Goal: Task Accomplishment & Management: Manage account settings

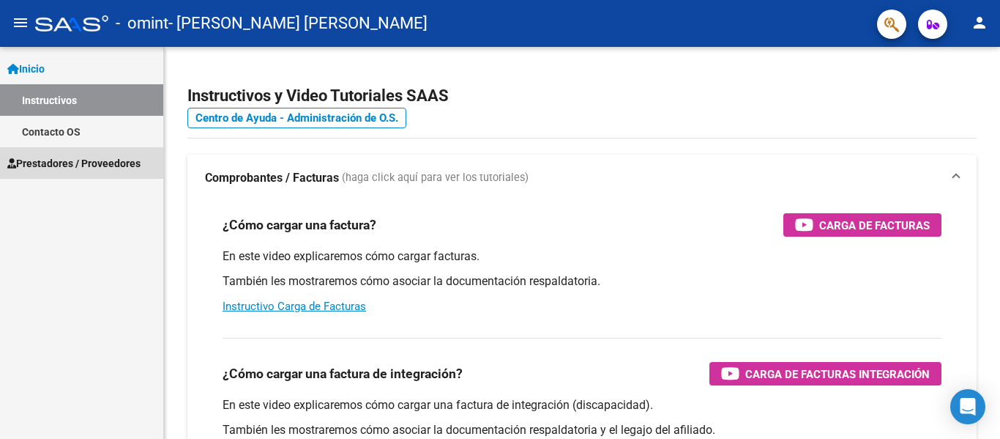
click at [53, 161] on span "Prestadores / Proveedores" at bounding box center [73, 163] width 133 height 16
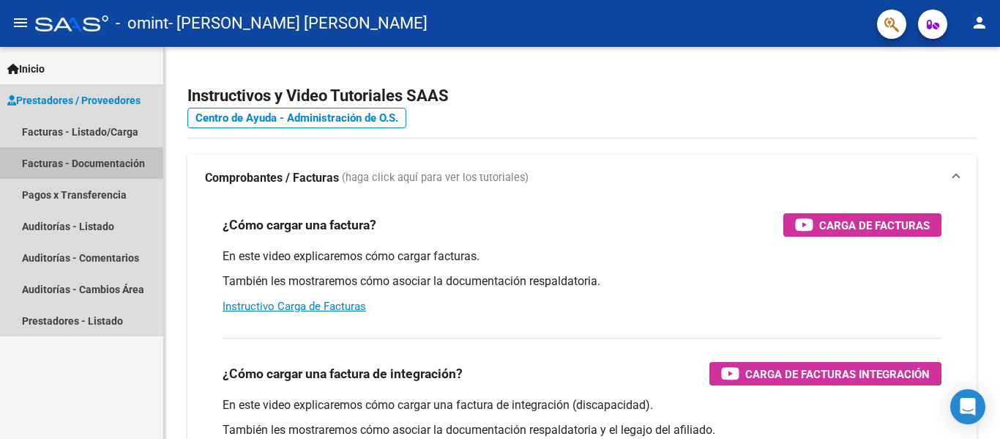
click at [50, 167] on link "Facturas - Documentación" at bounding box center [81, 162] width 163 height 31
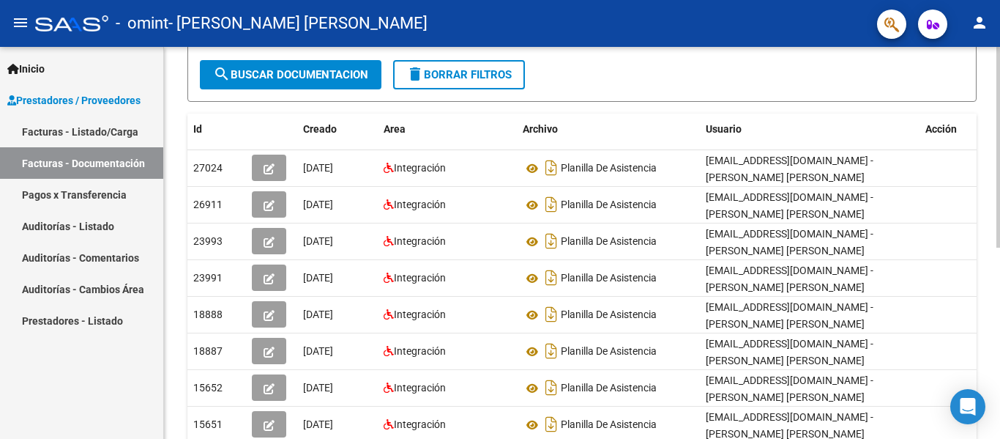
scroll to position [193, 0]
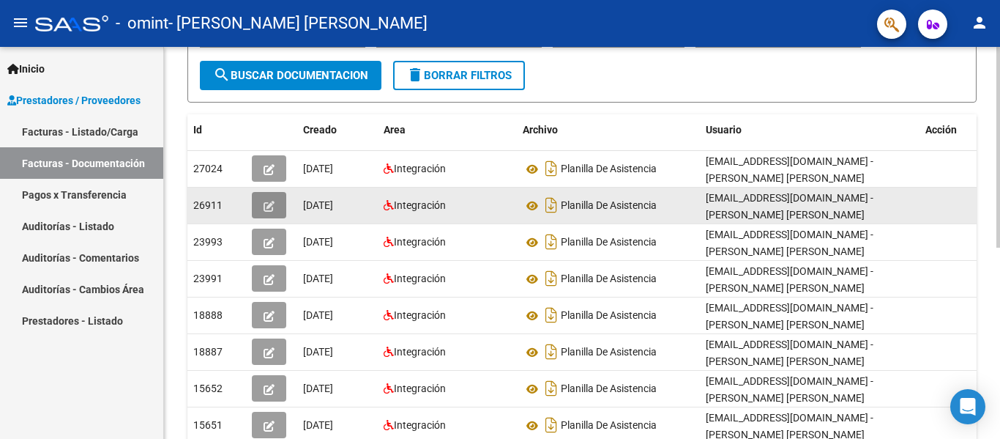
click at [269, 202] on icon "button" at bounding box center [269, 206] width 11 height 11
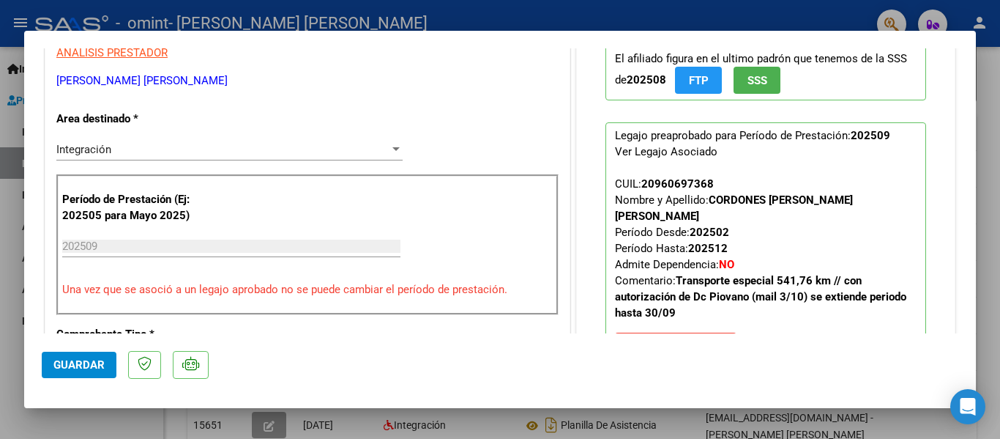
scroll to position [223, 0]
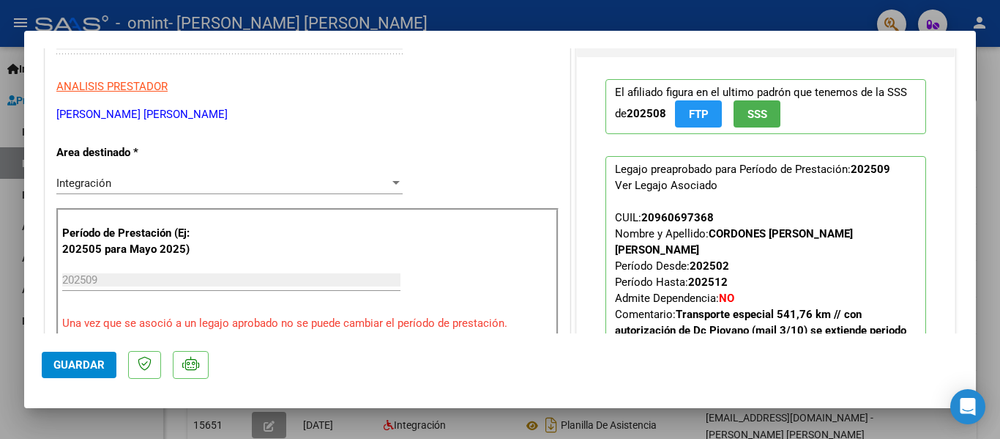
click at [999, 94] on div at bounding box center [500, 219] width 1000 height 439
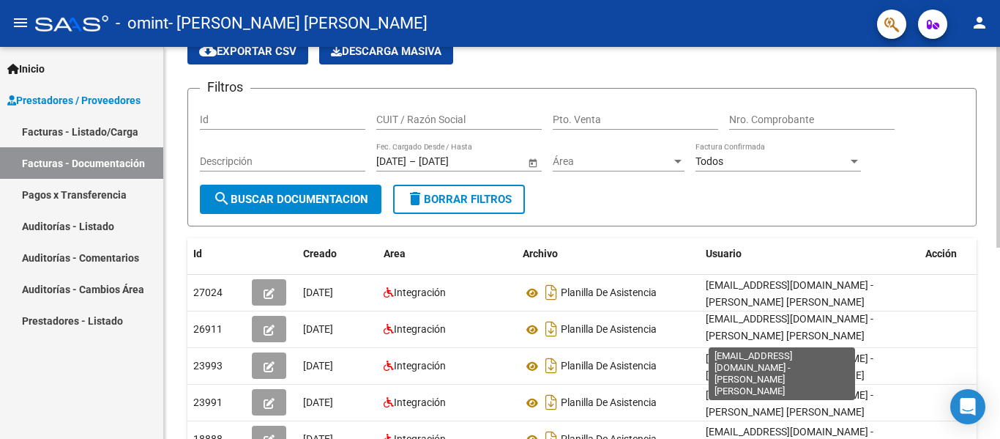
scroll to position [0, 16]
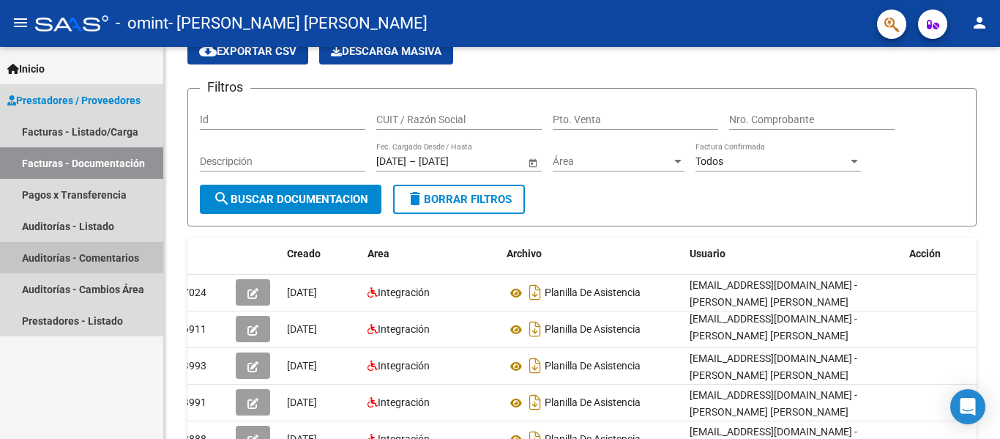
click at [103, 258] on link "Auditorías - Comentarios" at bounding box center [81, 257] width 163 height 31
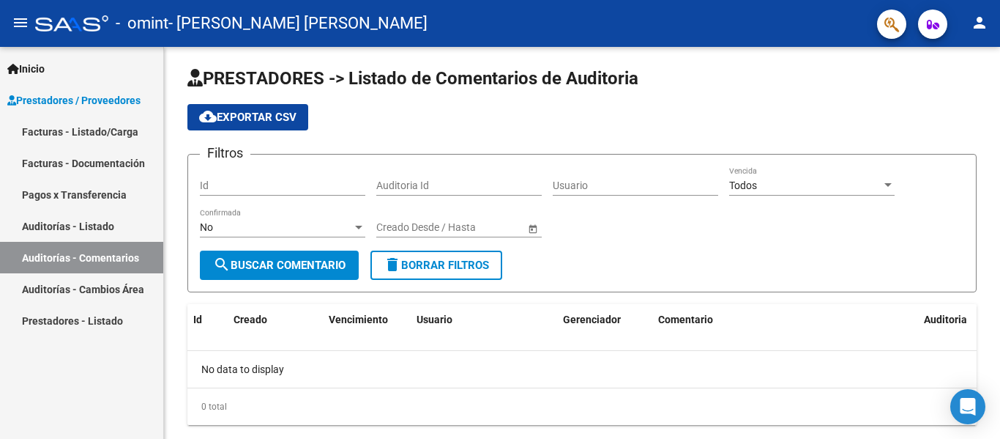
scroll to position [37, 0]
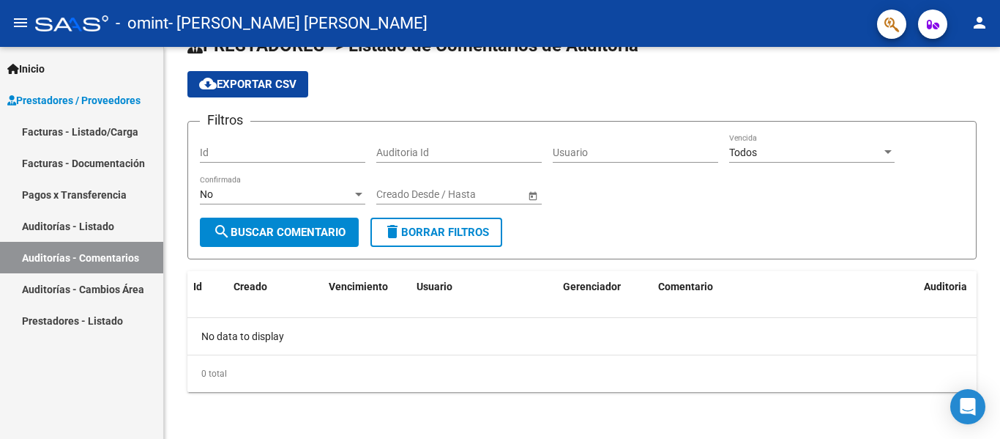
click at [88, 138] on link "Facturas - Listado/Carga" at bounding box center [81, 131] width 163 height 31
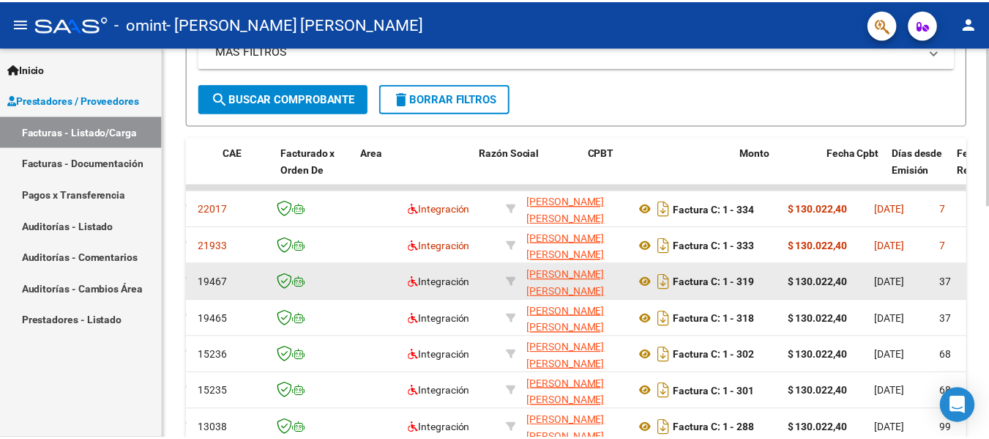
scroll to position [0, 119]
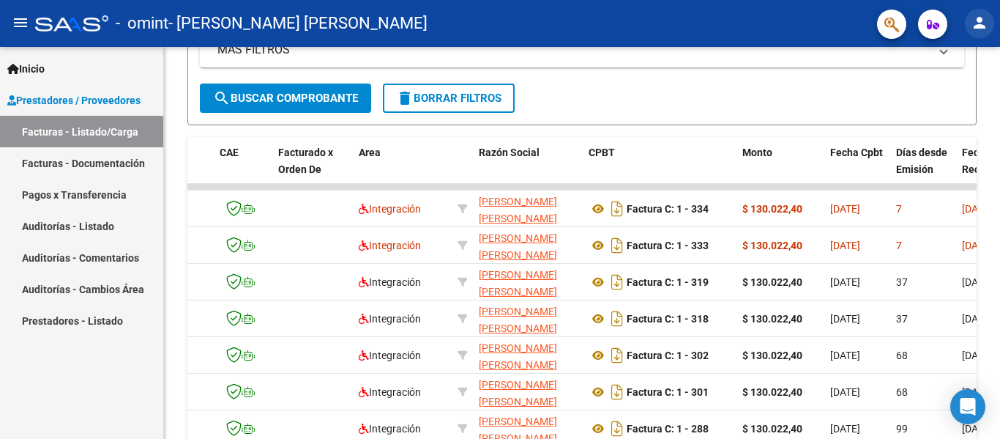
click at [984, 19] on mat-icon "person" at bounding box center [980, 23] width 18 height 18
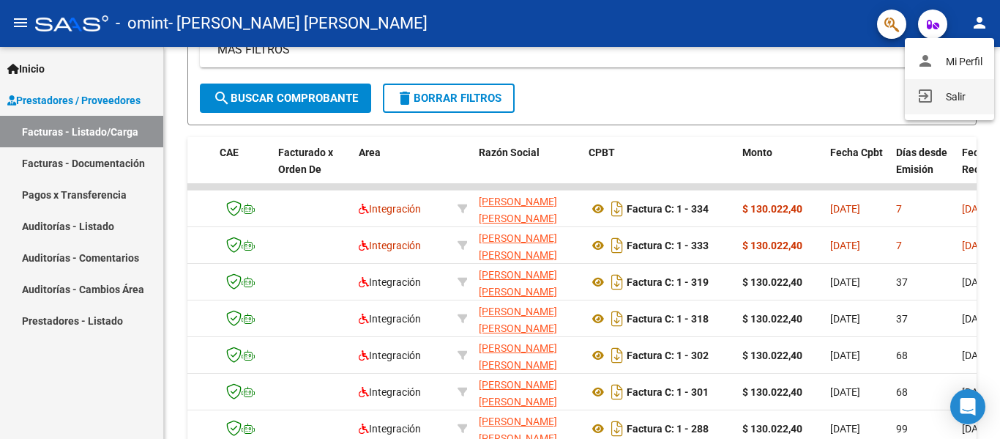
click at [958, 103] on button "exit_to_app Salir" at bounding box center [949, 96] width 89 height 35
